Goal: Find specific page/section: Find specific page/section

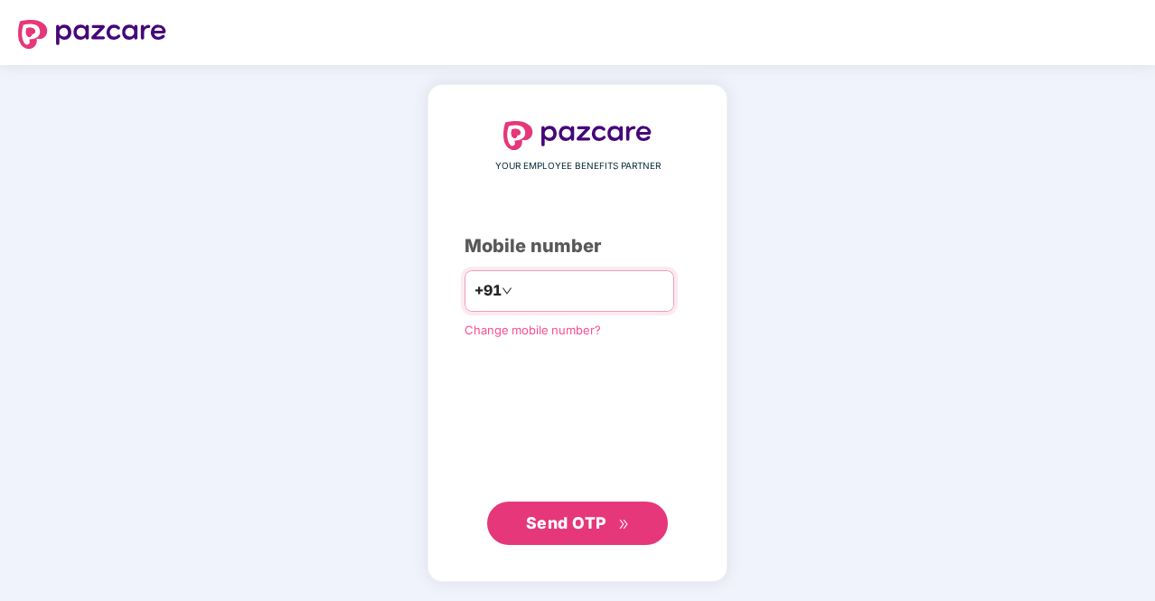
click at [530, 287] on input "number" at bounding box center [590, 291] width 148 height 29
type input "**********"
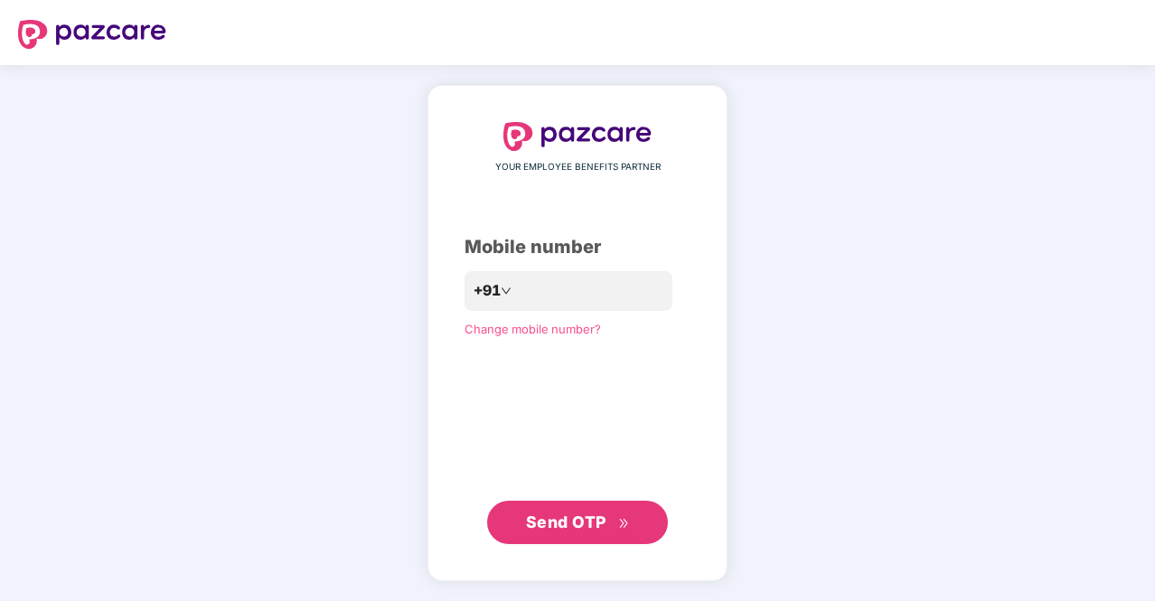
click at [585, 520] on span "Send OTP" at bounding box center [566, 522] width 80 height 19
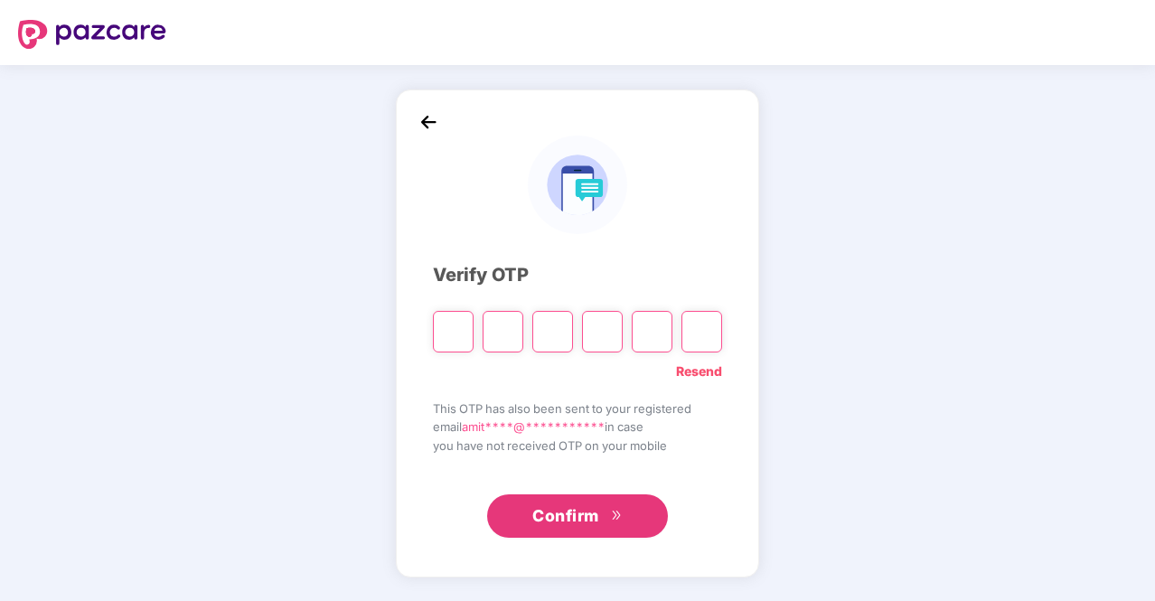
type input "*"
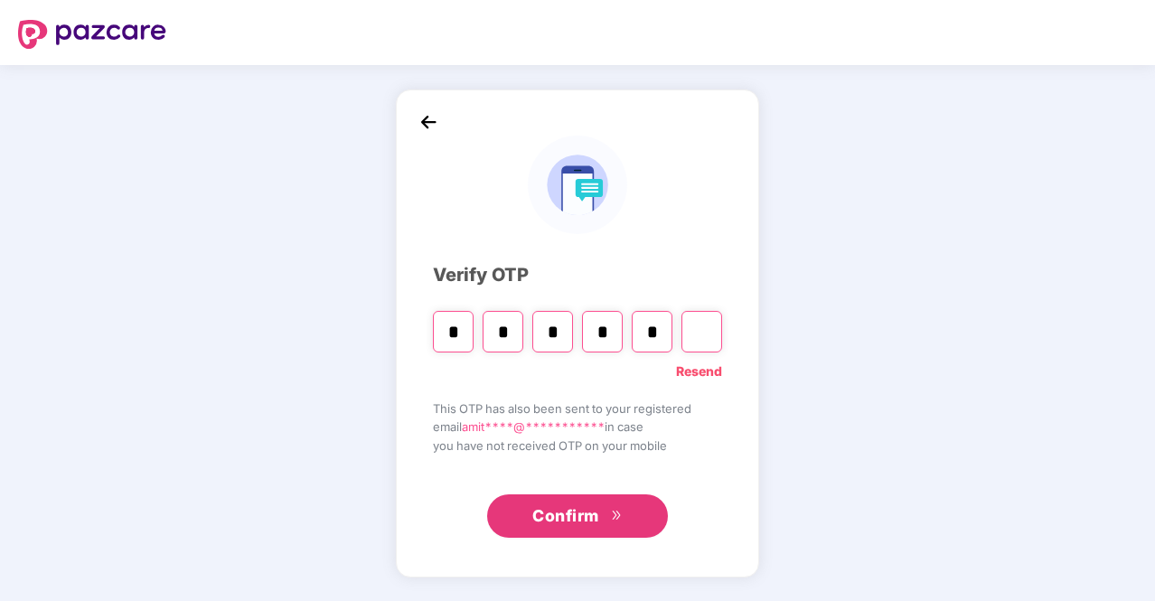
type input "*"
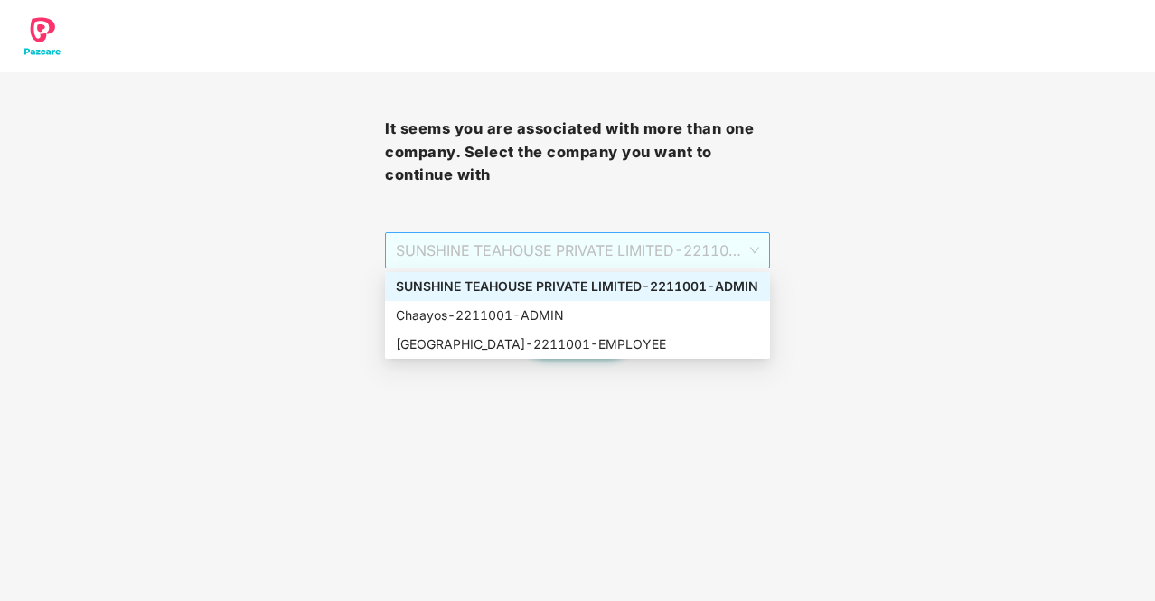
click at [721, 253] on span "SUNSHINE TEAHOUSE PRIVATE LIMITED - 2211001 - ADMIN" at bounding box center [577, 250] width 363 height 34
click at [570, 314] on div "Chaayos - 2211001 - ADMIN" at bounding box center [577, 316] width 363 height 20
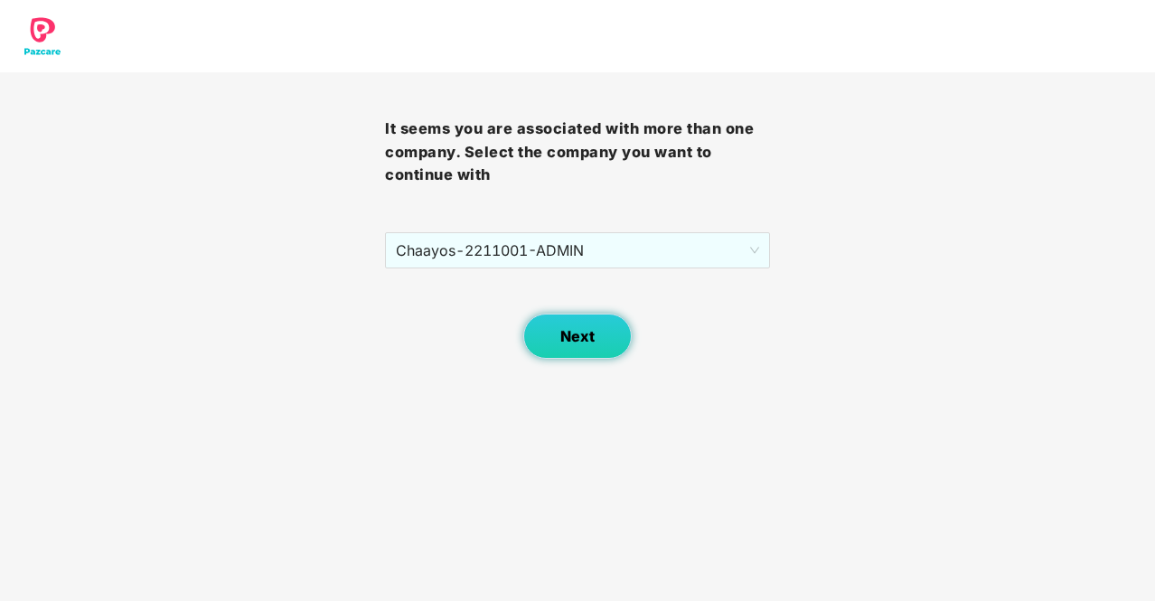
click at [573, 328] on span "Next" at bounding box center [578, 336] width 34 height 17
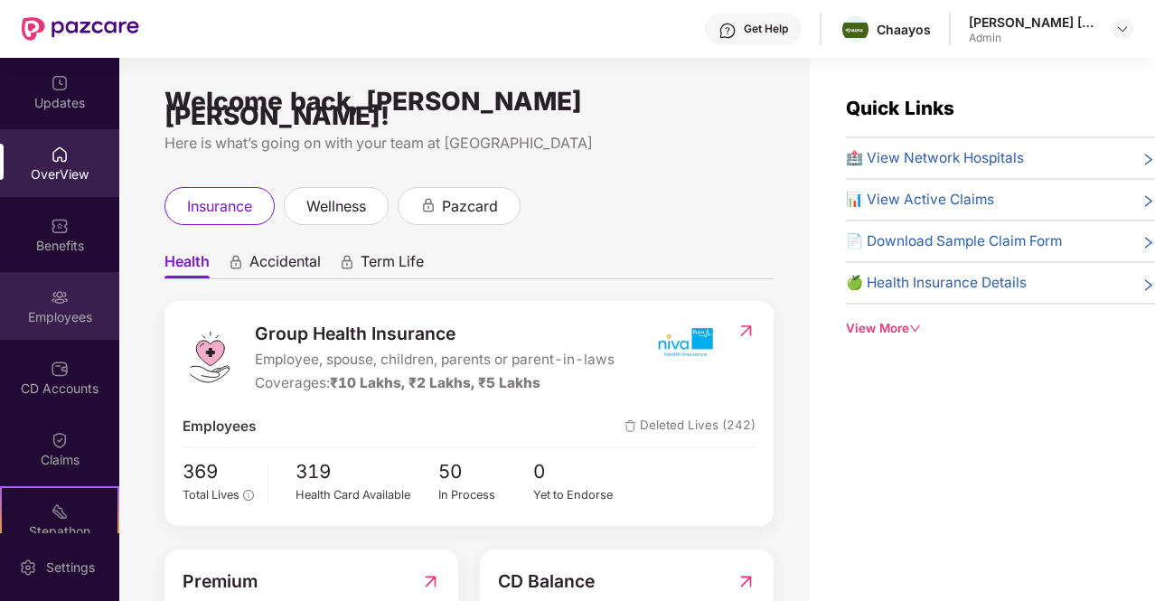
click at [47, 306] on div "Employees" at bounding box center [59, 306] width 119 height 68
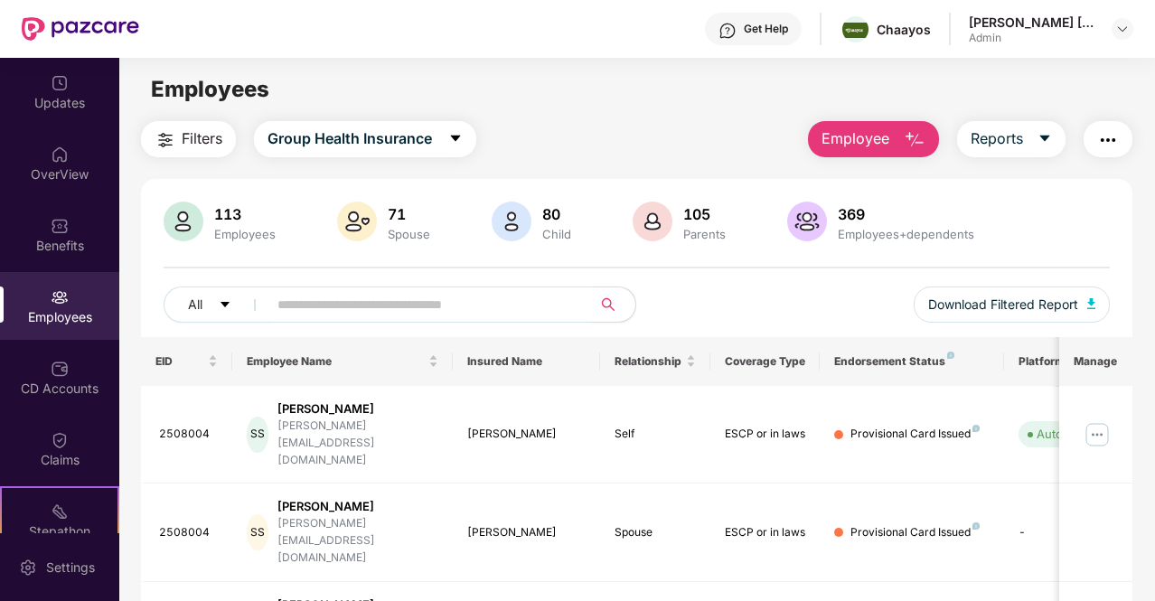
click at [322, 300] on input "text" at bounding box center [423, 304] width 290 height 27
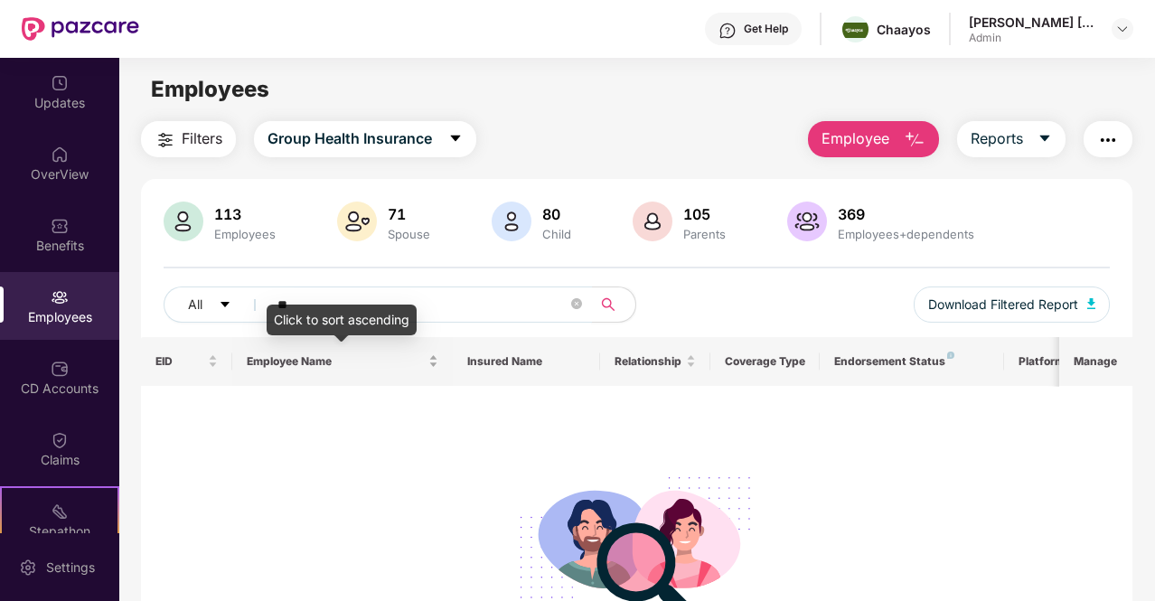
type input "*"
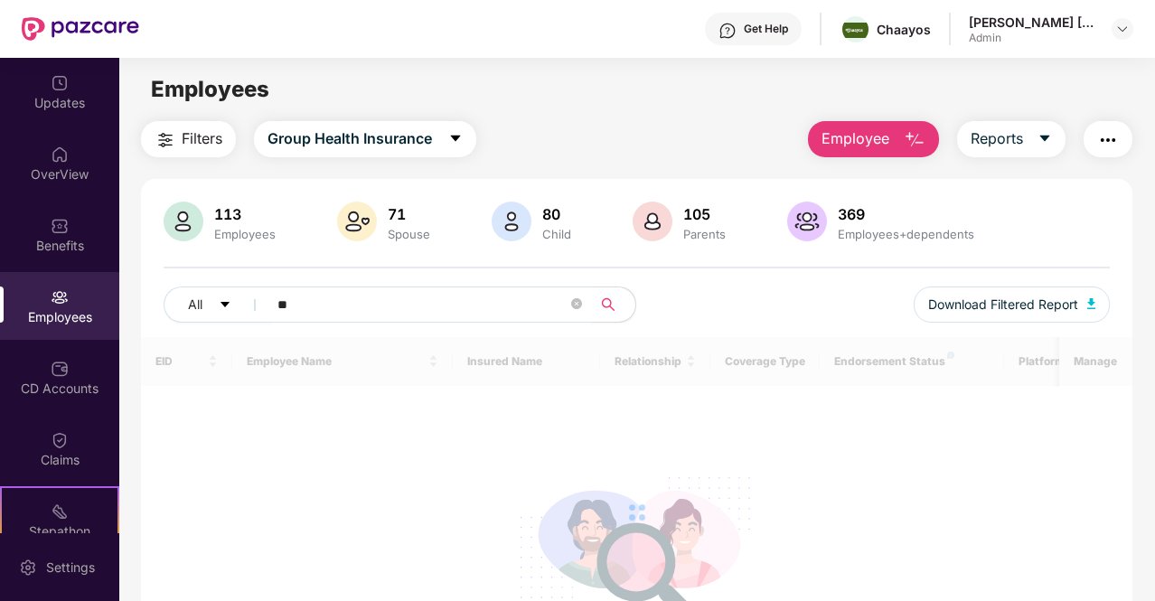
type input "*"
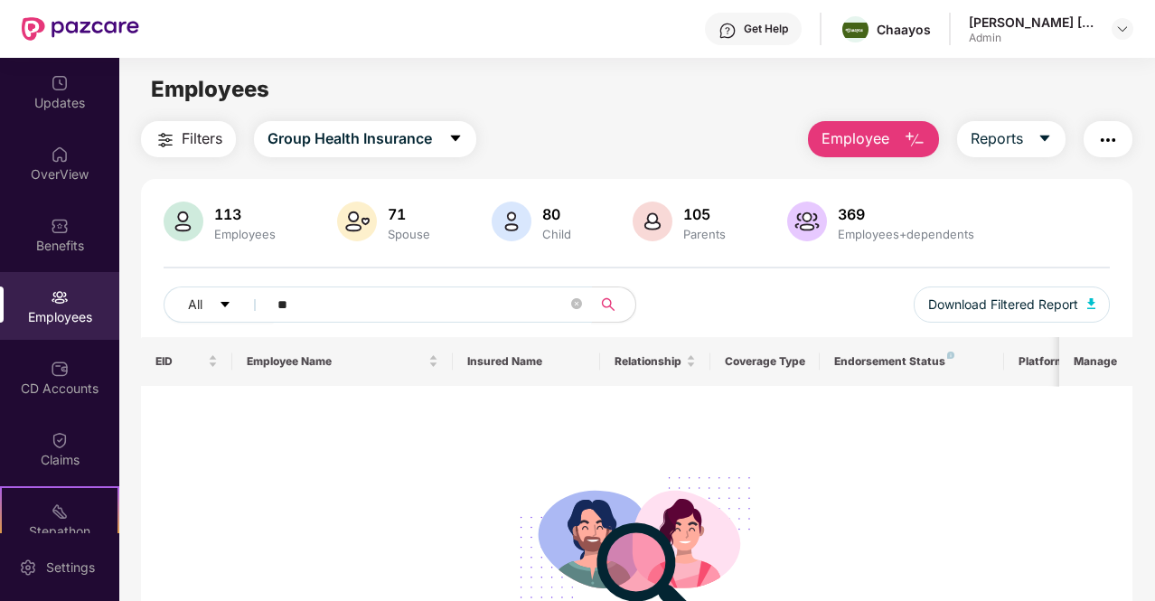
type input "*"
